Goal: Information Seeking & Learning: Stay updated

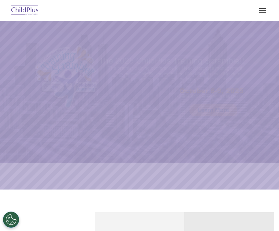
select select "MEDIUM"
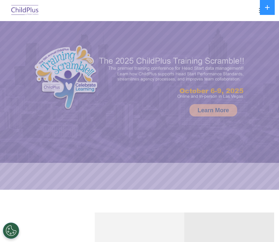
select select "MEDIUM"
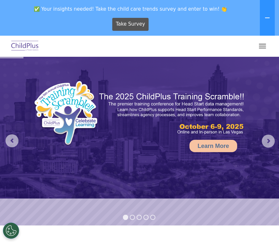
click at [264, 46] on span "button" at bounding box center [262, 46] width 7 height 1
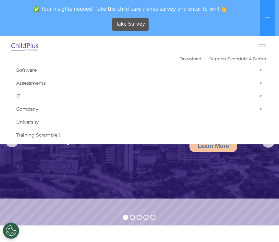
click at [212, 11] on span "✅ Your insights needed! Take the child care trends survey and enter to win! 👏" at bounding box center [131, 9] width 256 height 13
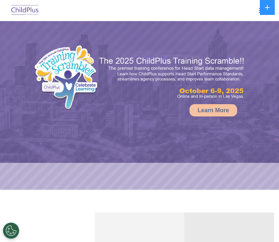
select select "MEDIUM"
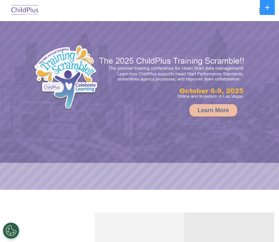
select select "MEDIUM"
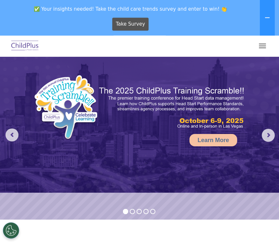
scroll to position [1, 0]
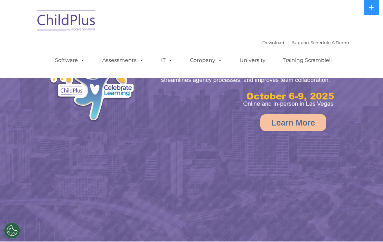
select select "MEDIUM"
